Goal: Task Accomplishment & Management: Manage account settings

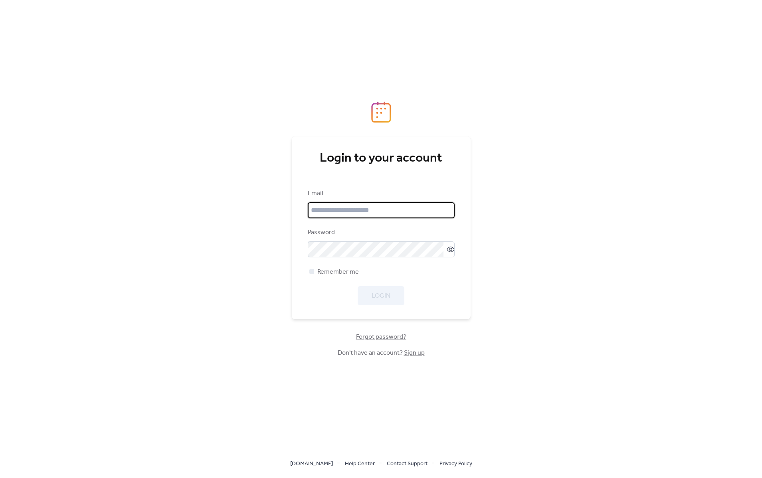
click at [351, 213] on input "email" at bounding box center [381, 210] width 147 height 16
click at [312, 207] on input "email" at bounding box center [381, 210] width 147 height 16
type input "**********"
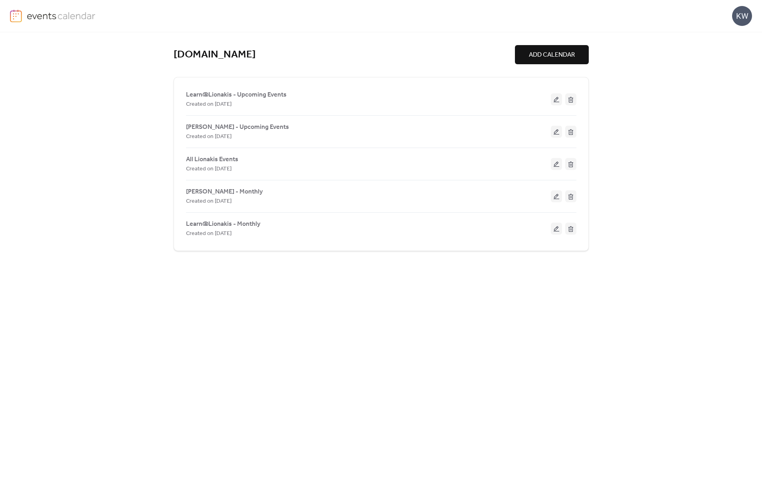
click at [579, 12] on div "KW" at bounding box center [742, 16] width 20 height 20
click at [579, 39] on span "Account" at bounding box center [726, 36] width 24 height 10
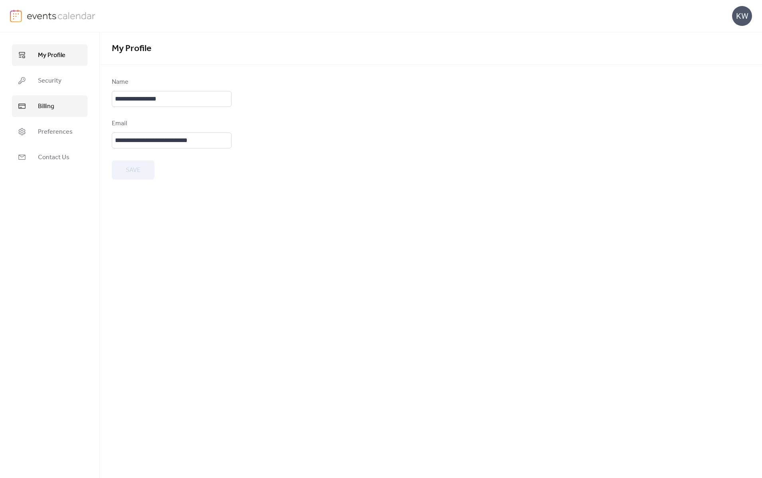
click at [51, 116] on link "Billing" at bounding box center [49, 106] width 75 height 22
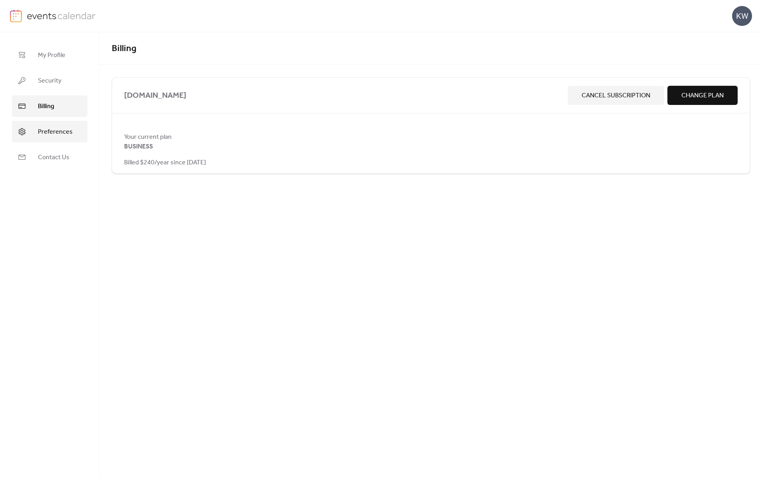
click at [33, 129] on link "Preferences" at bounding box center [49, 132] width 75 height 22
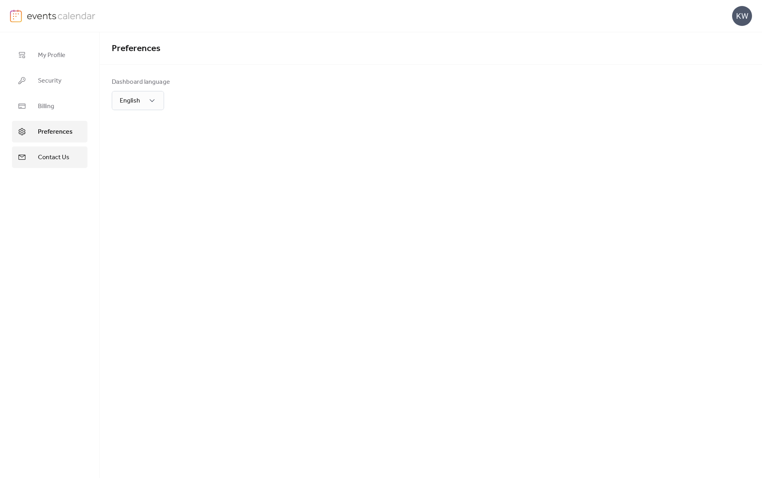
click at [48, 161] on span "Contact Us" at bounding box center [54, 158] width 32 height 10
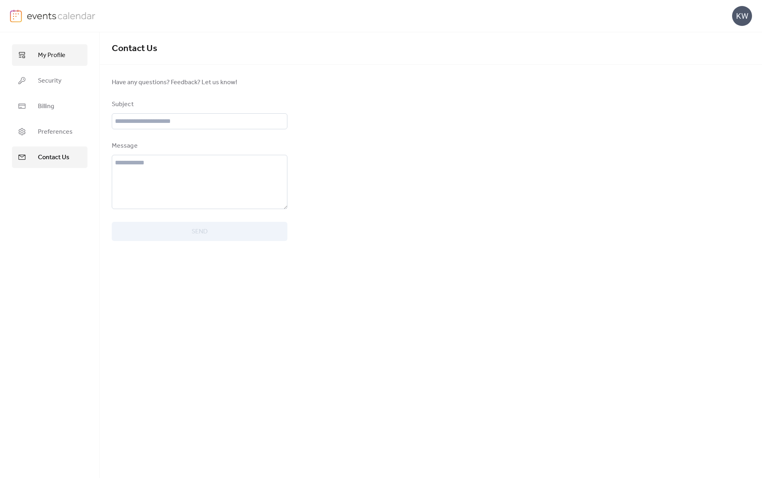
click at [49, 59] on span "My Profile" at bounding box center [52, 56] width 28 height 10
